Goal: Information Seeking & Learning: Learn about a topic

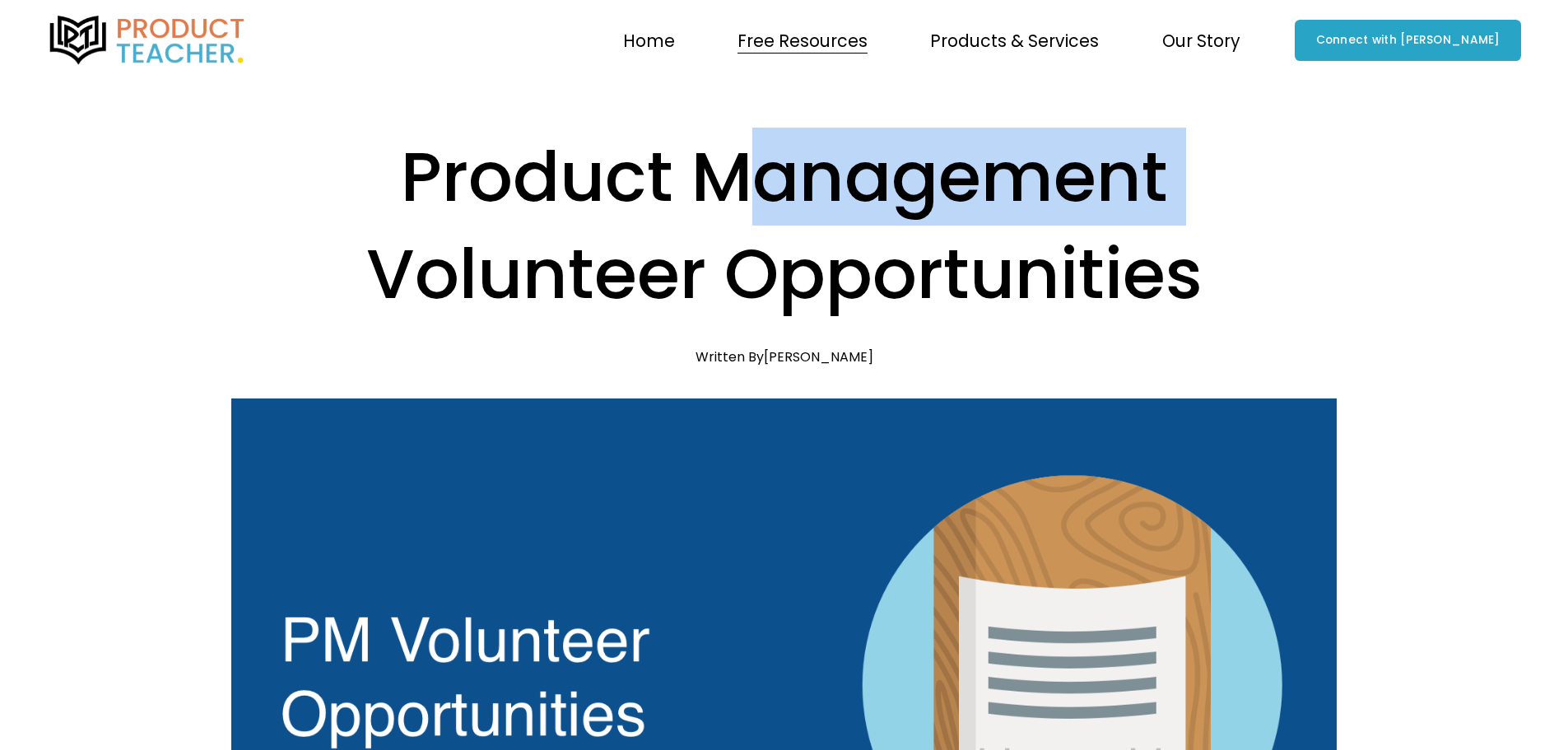
drag, startPoint x: 955, startPoint y: 185, endPoint x: 1168, endPoint y: 186, distance: 213.0
click at [1107, 186] on h1 "Product Management Volunteer Opportunities" at bounding box center [784, 226] width 1106 height 196
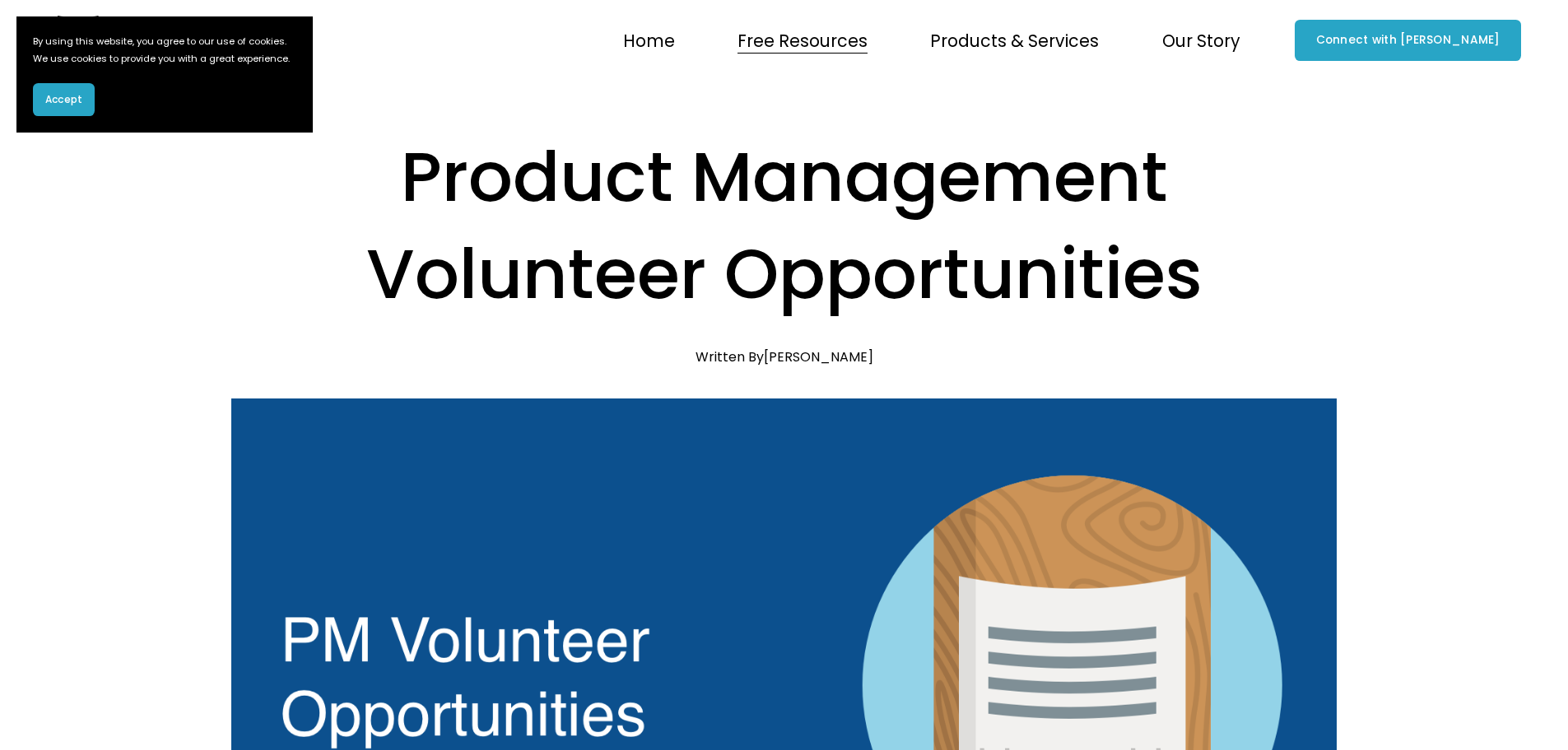
click at [1168, 186] on h1 "Product Management Volunteer Opportunities" at bounding box center [784, 226] width 1106 height 196
drag, startPoint x: 872, startPoint y: 259, endPoint x: 932, endPoint y: 250, distance: 60.7
click at [908, 253] on h1 "Product Management Volunteer Opportunities" at bounding box center [784, 226] width 1106 height 196
click at [1001, 246] on h1 "Product Management Volunteer Opportunities" at bounding box center [784, 226] width 1106 height 196
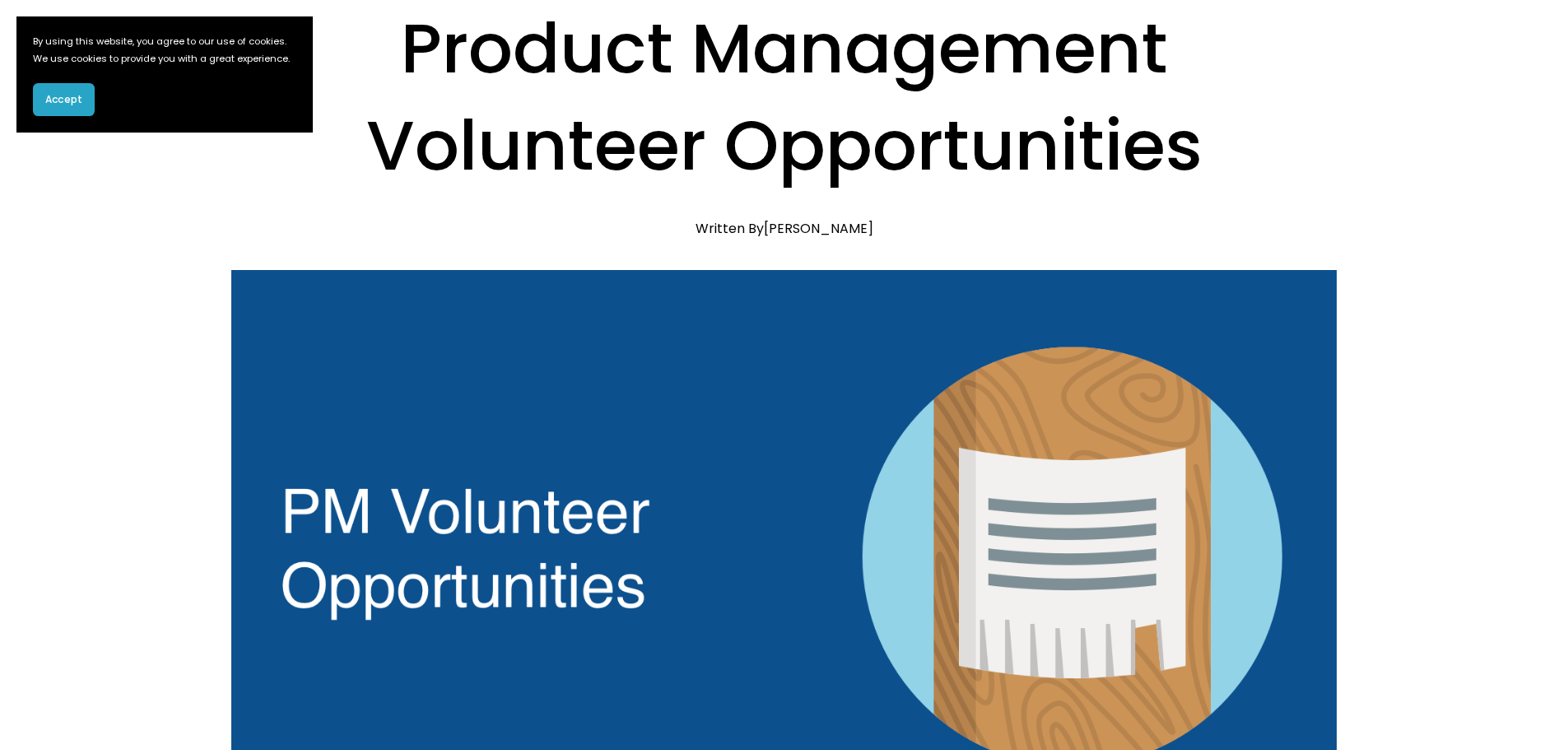
scroll to position [329, 0]
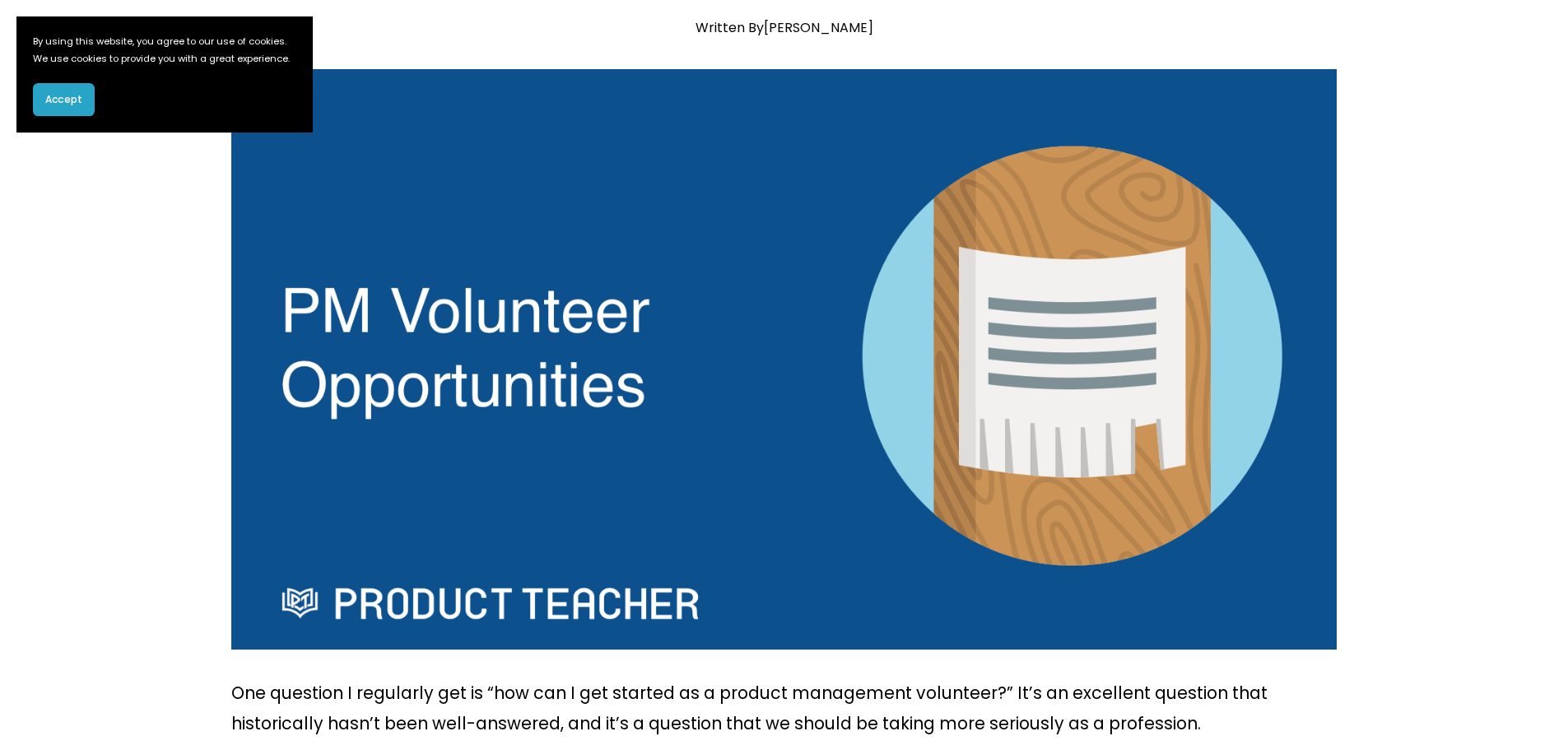
click at [57, 107] on span "Accept" at bounding box center [64, 99] width 37 height 15
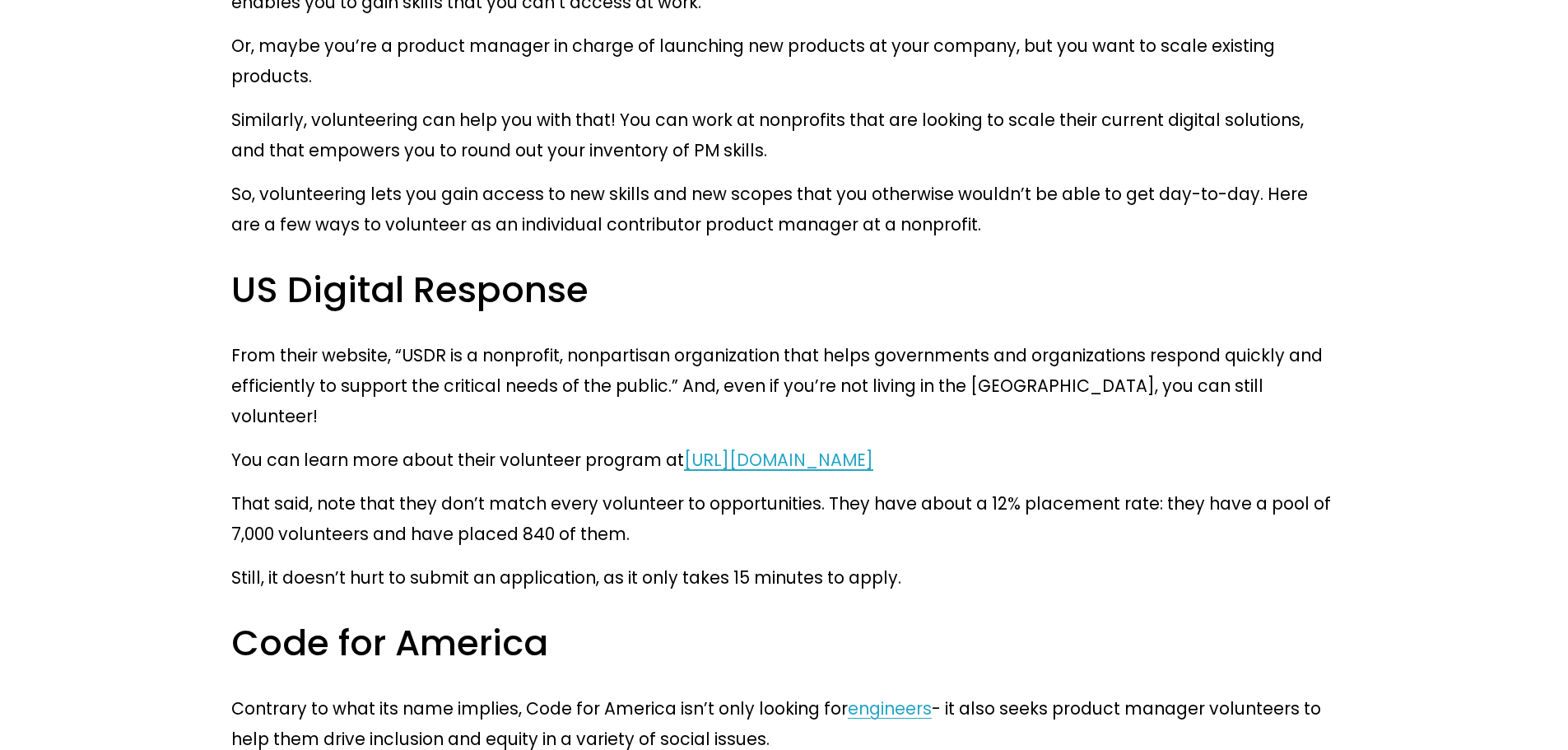
scroll to position [2388, 0]
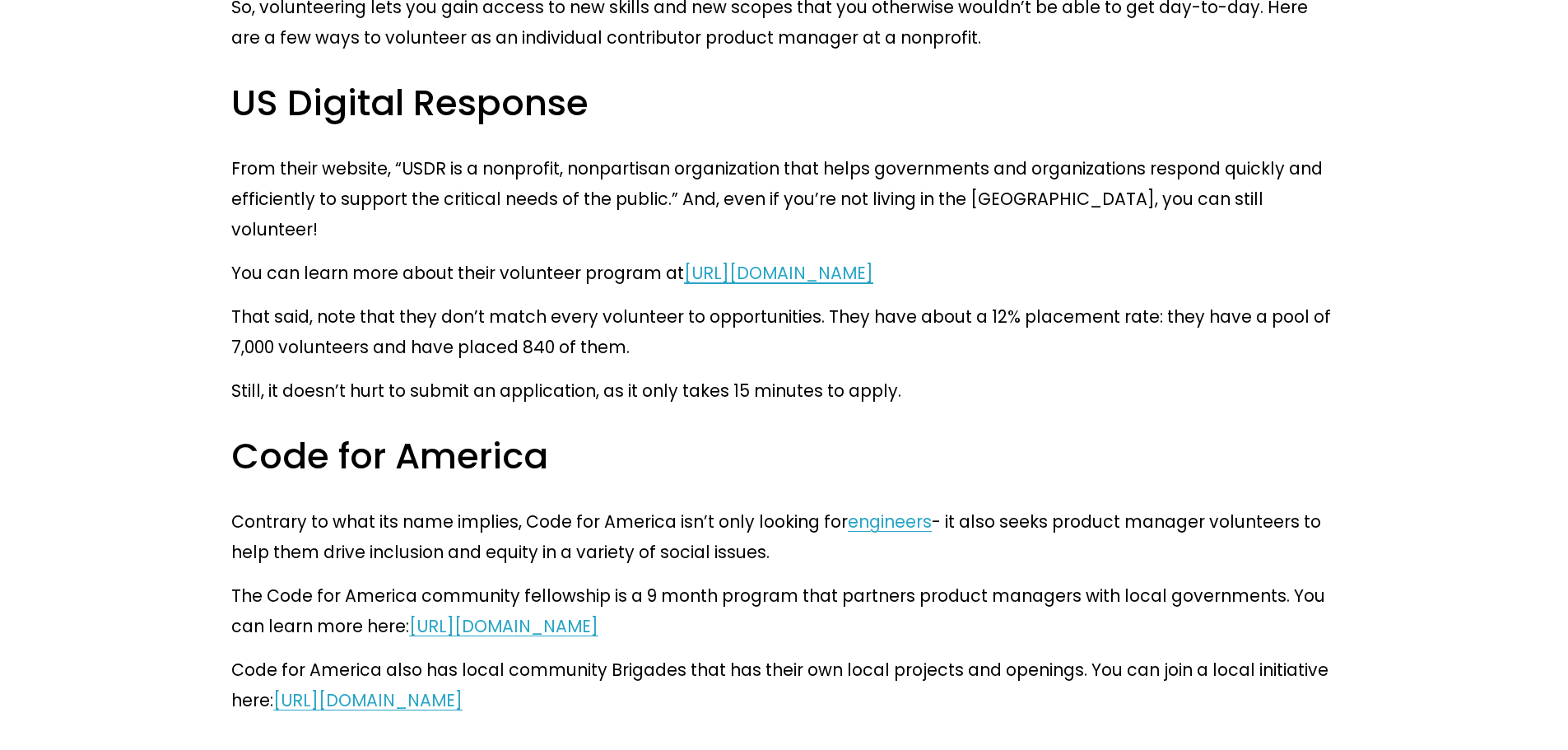
drag, startPoint x: 372, startPoint y: 511, endPoint x: 496, endPoint y: 512, distance: 124.0
drag, startPoint x: 525, startPoint y: 518, endPoint x: 588, endPoint y: 523, distance: 63.2
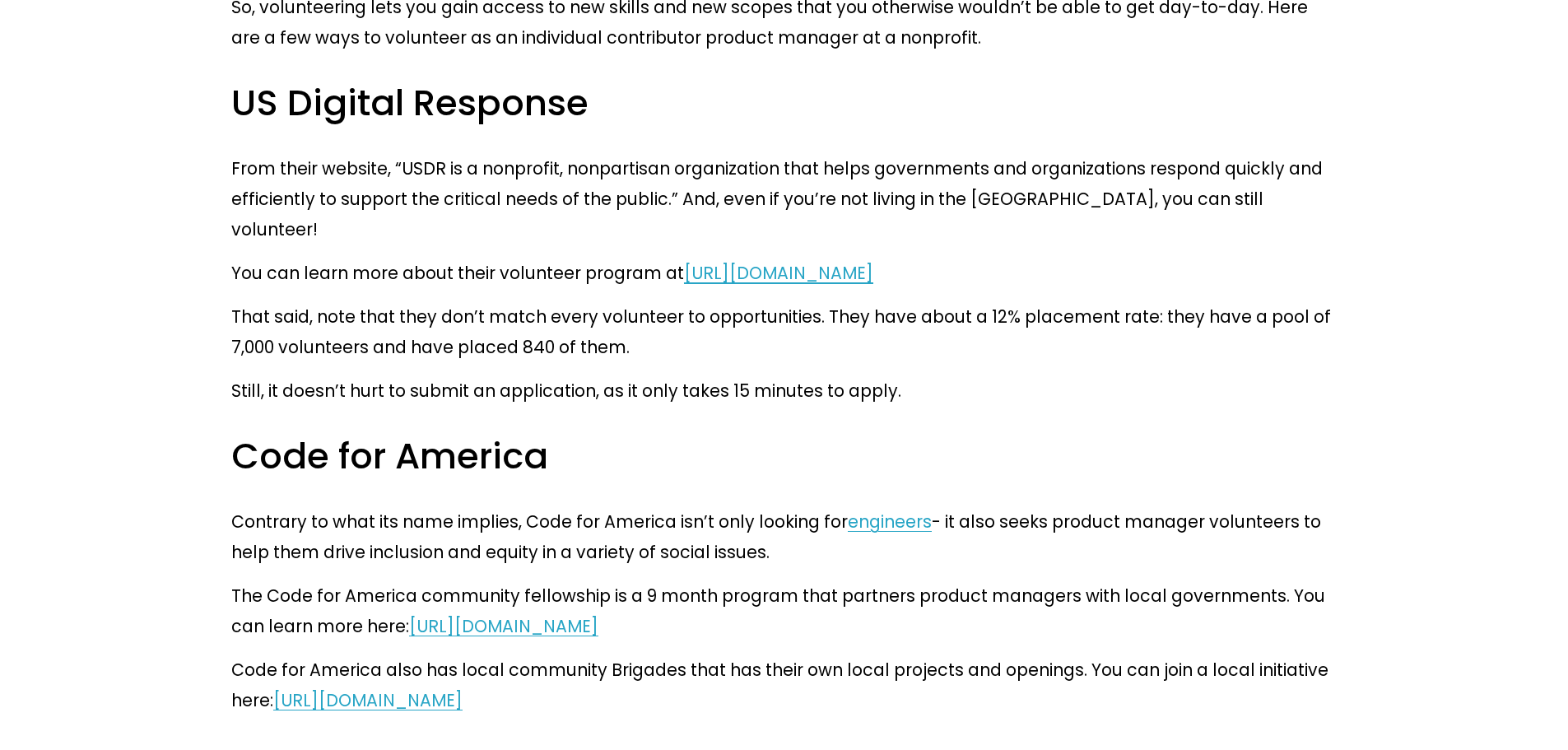
drag, startPoint x: 646, startPoint y: 522, endPoint x: 817, endPoint y: 520, distance: 171.0
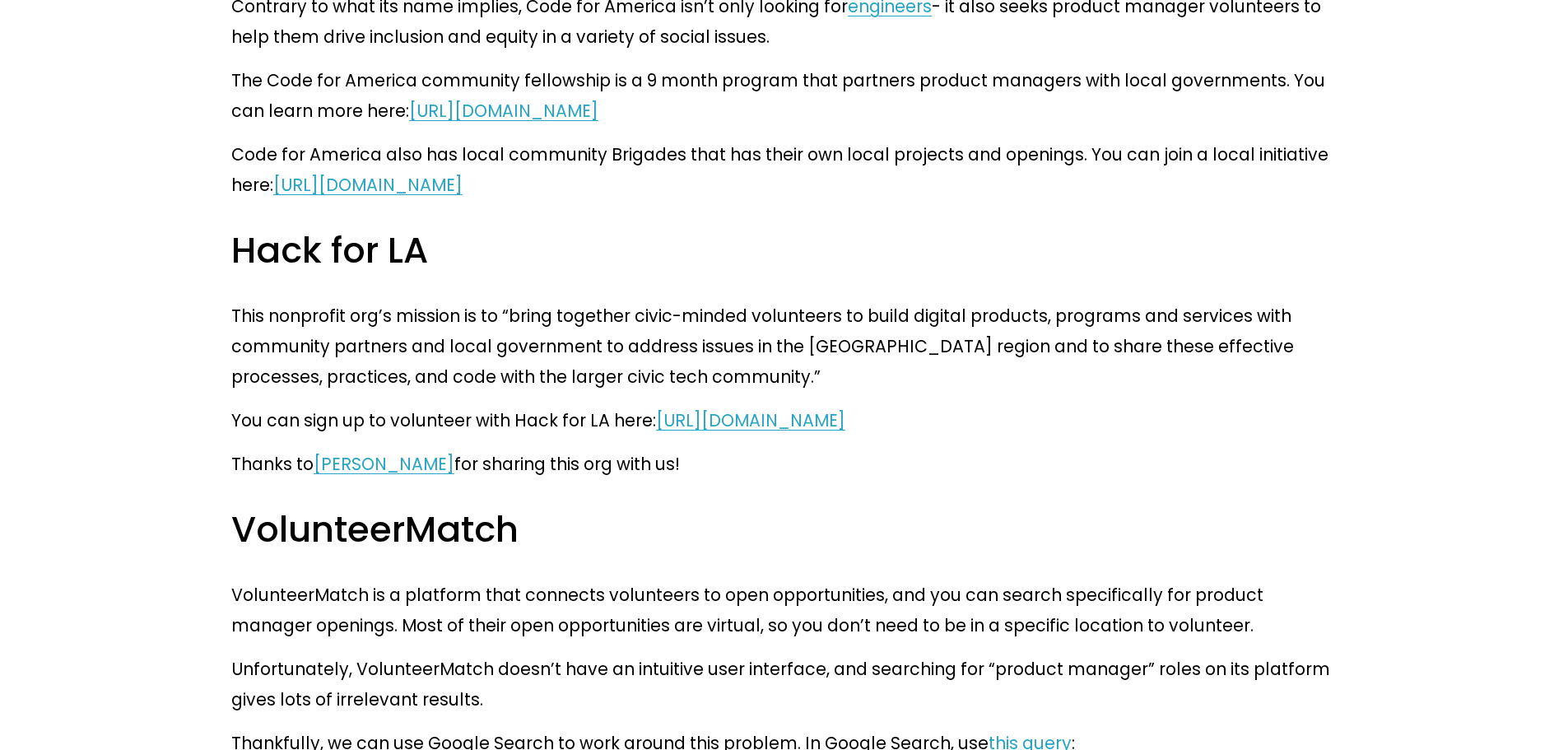
scroll to position [3047, 0]
